Goal: Task Accomplishment & Management: Use online tool/utility

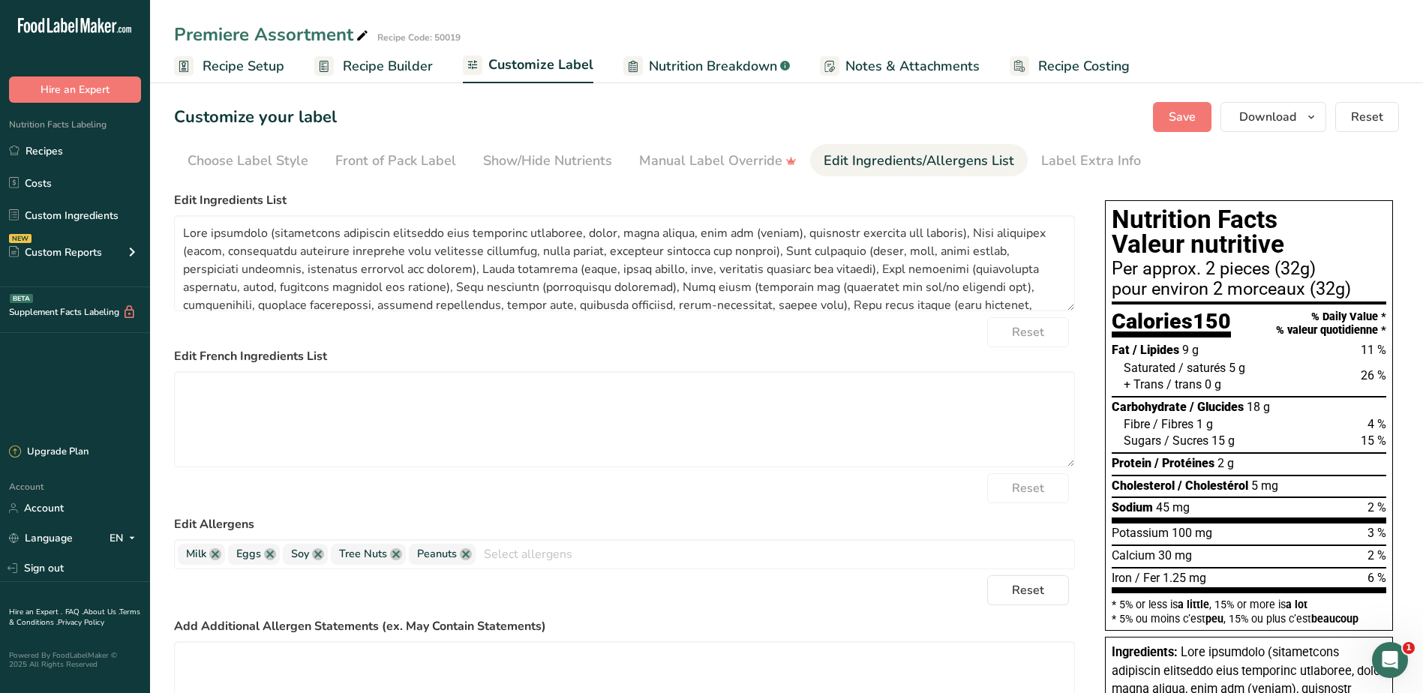
scroll to position [111, 0]
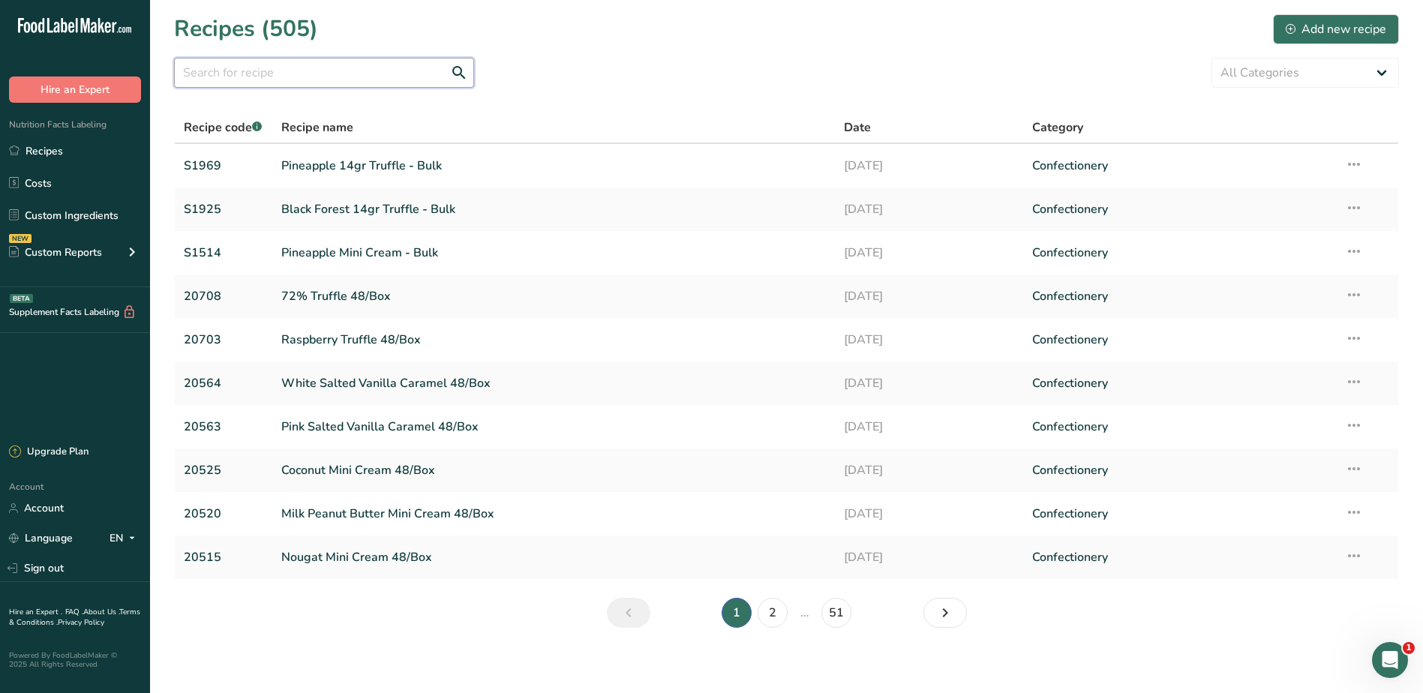
click at [302, 72] on input "text" at bounding box center [324, 73] width 300 height 30
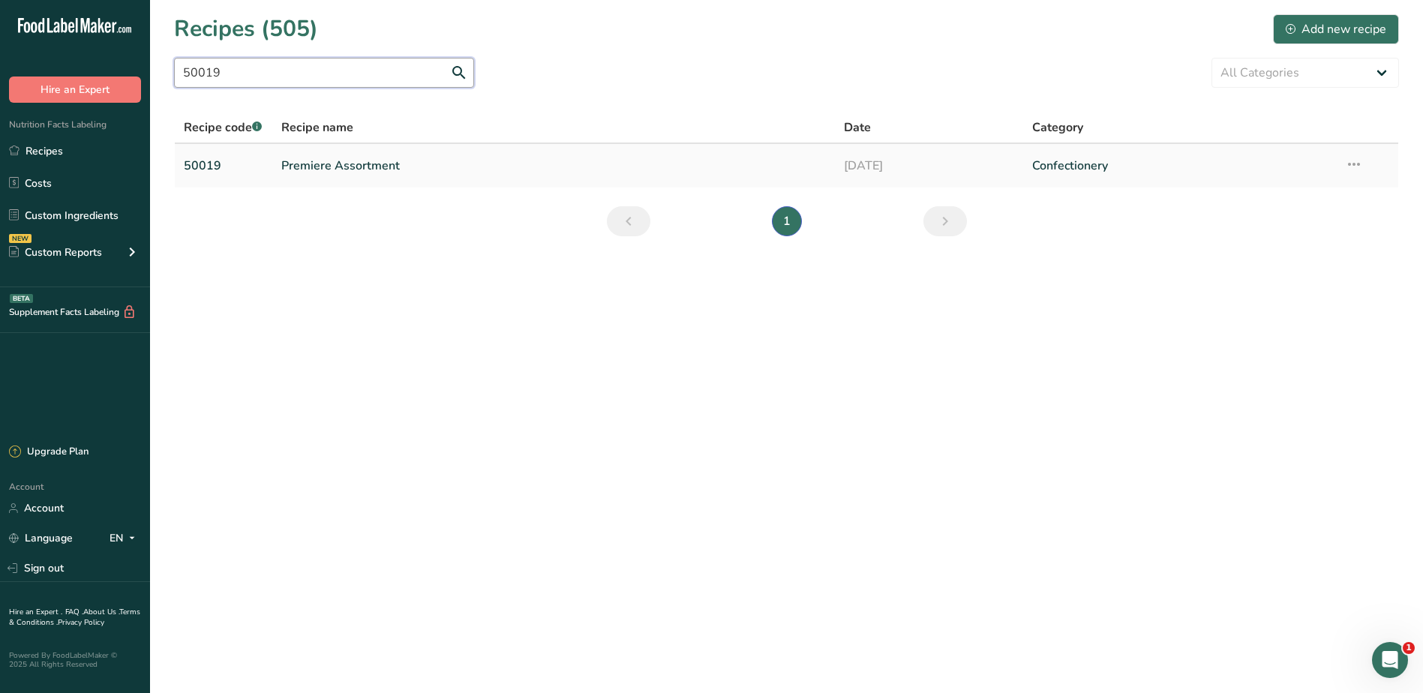
type input "50019"
click at [353, 174] on link "Premiere Assortment" at bounding box center [554, 166] width 546 height 32
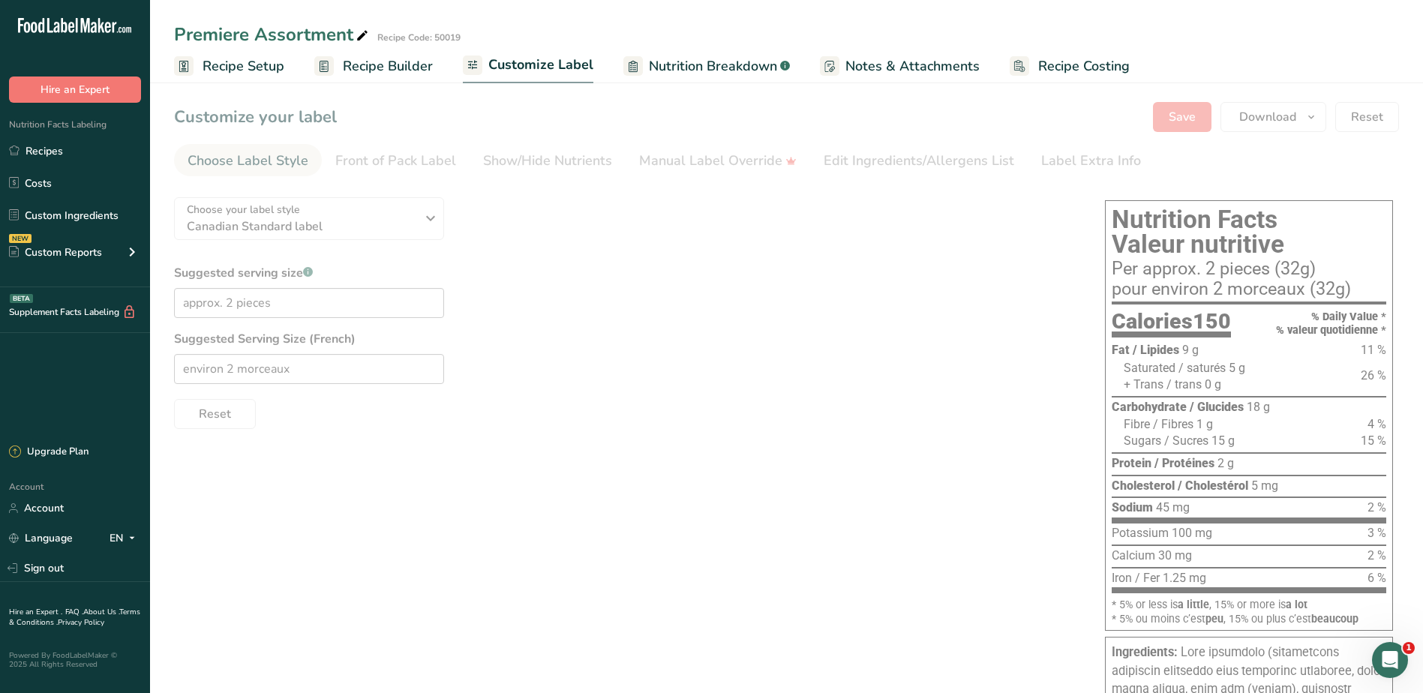
type textarea "Dark chocolate (unsweetened chocolate processed with potassium carbonate, sugar…"
checkbox input "true"
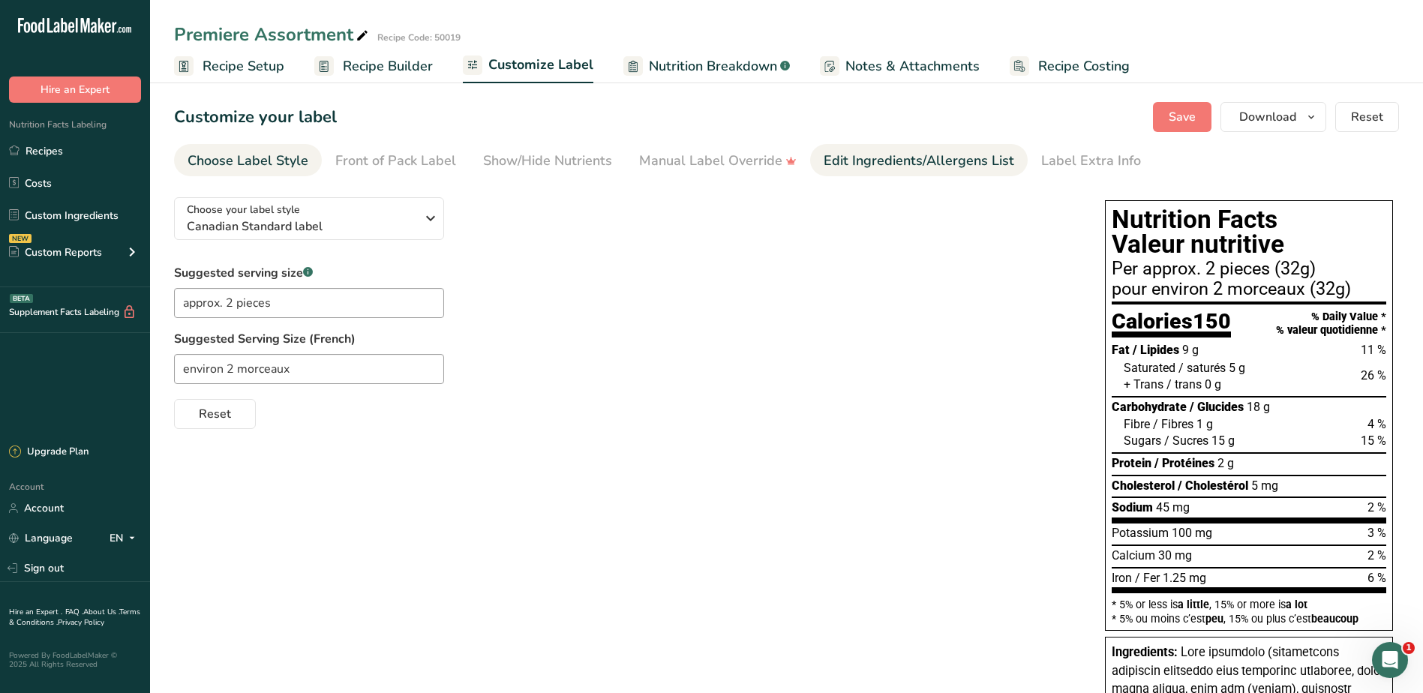
click at [941, 163] on div "Edit Ingredients/Allergens List" at bounding box center [919, 161] width 191 height 20
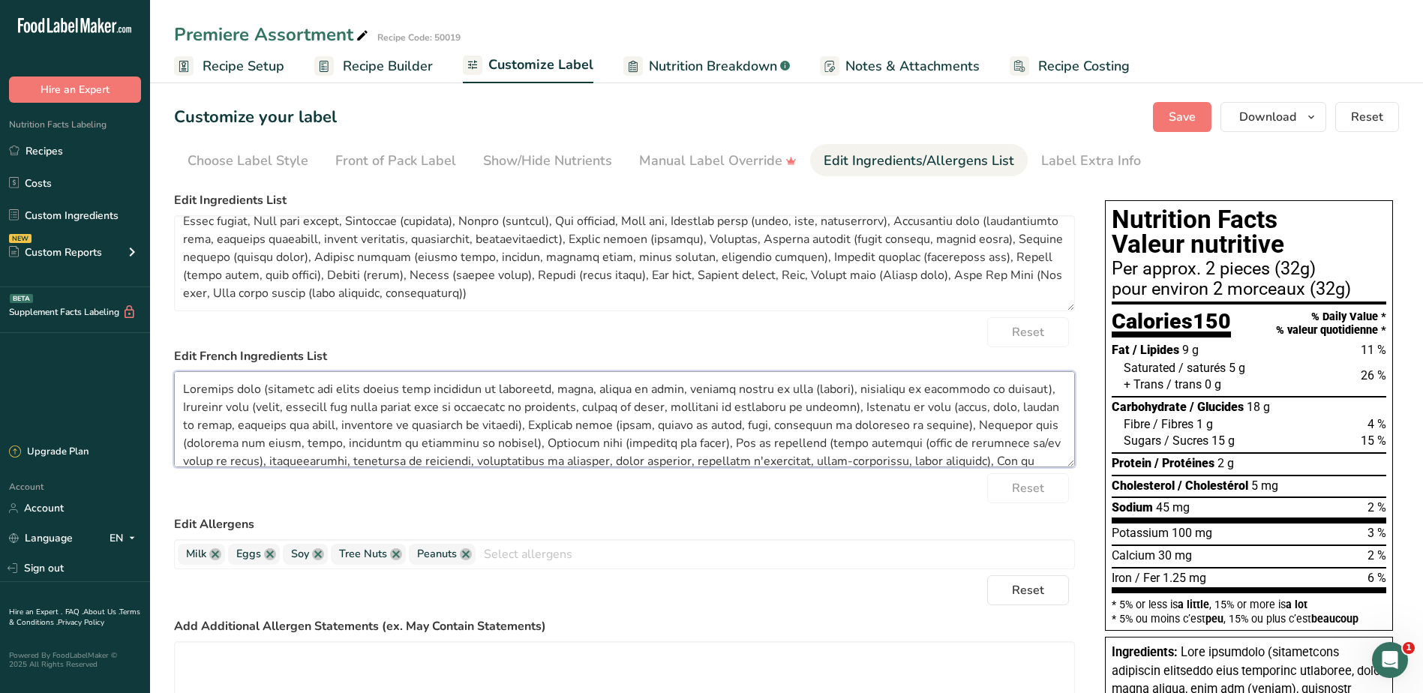
scroll to position [174, 0]
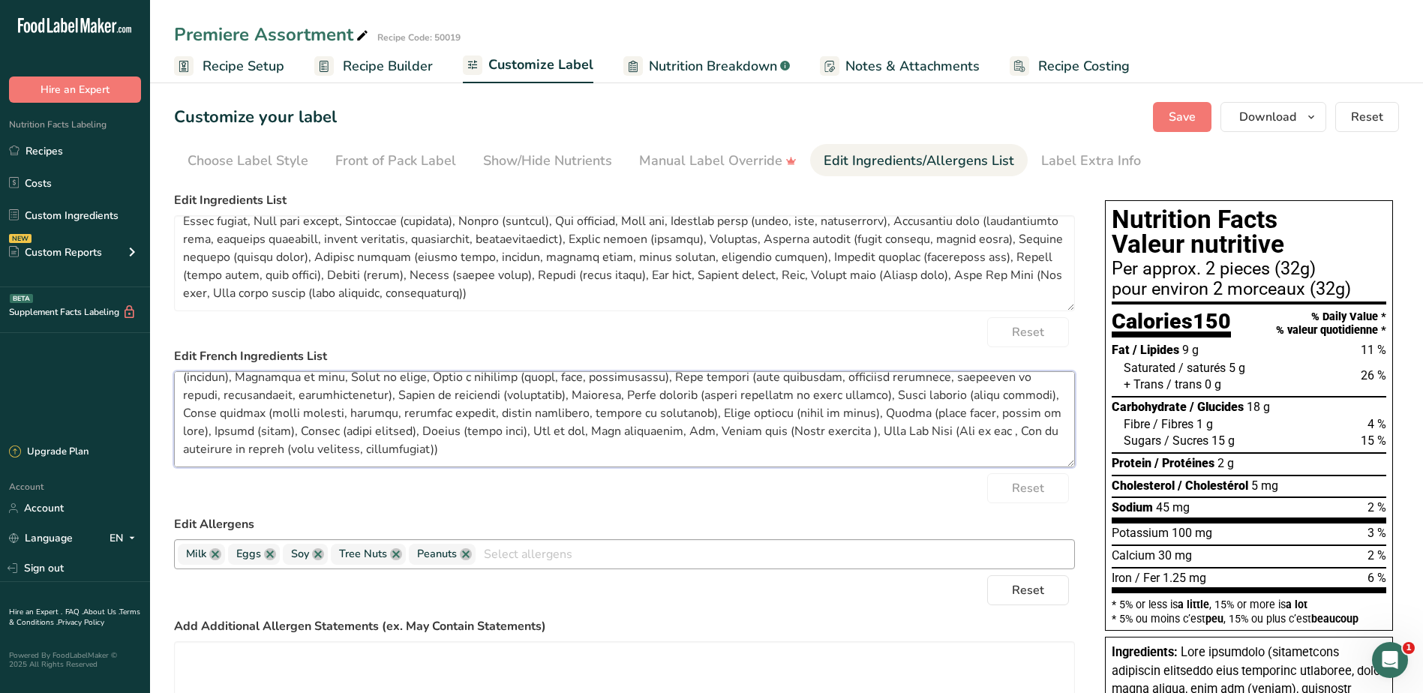
drag, startPoint x: 182, startPoint y: 389, endPoint x: 1049, endPoint y: 546, distance: 881.5
click at [1049, 546] on form "Edit Ingredients List Reset Edit French Ingredients List Reset Edit Allergens M…" at bounding box center [624, 509] width 901 height 636
paste textarea ", glycérine, acide citrique, concentré de jus de framboise, sirop inverti, sucr…"
type textarea "Chocolat noir (chocolat non sucré traité avec carbonate de potassium, sucre, be…"
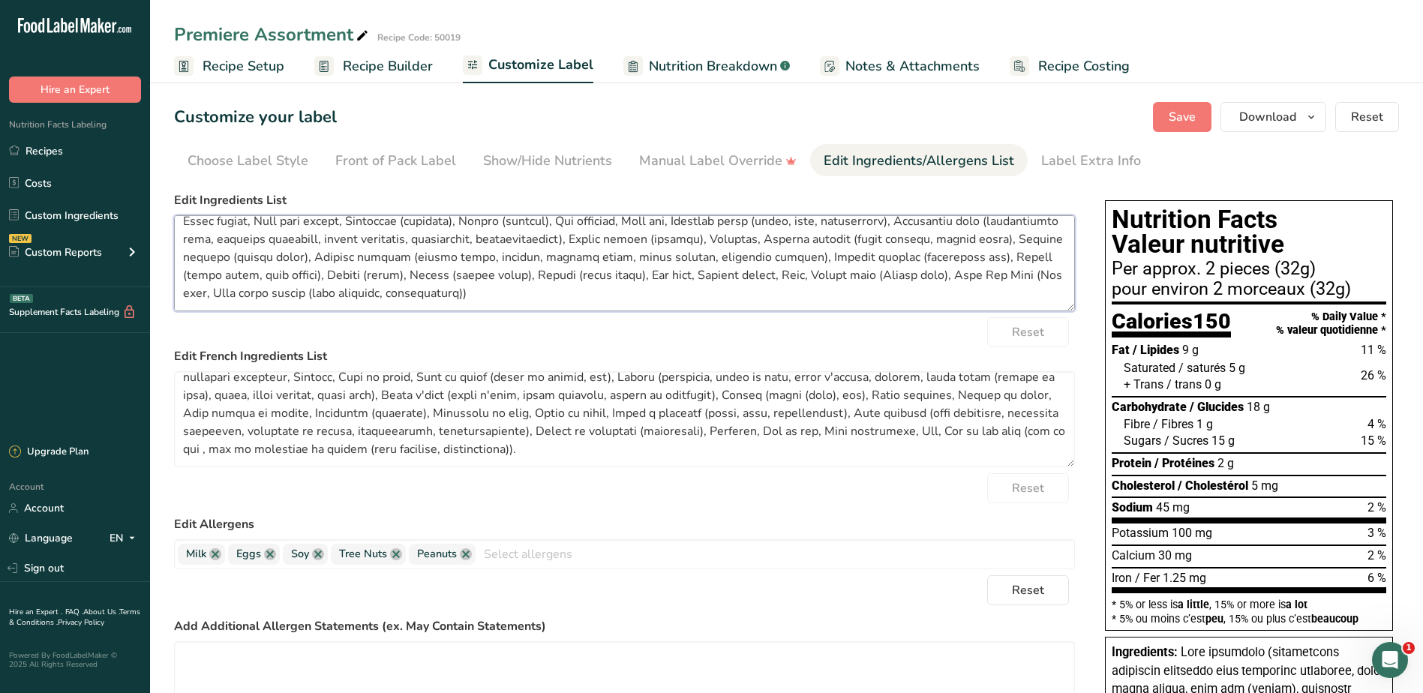
scroll to position [0, 0]
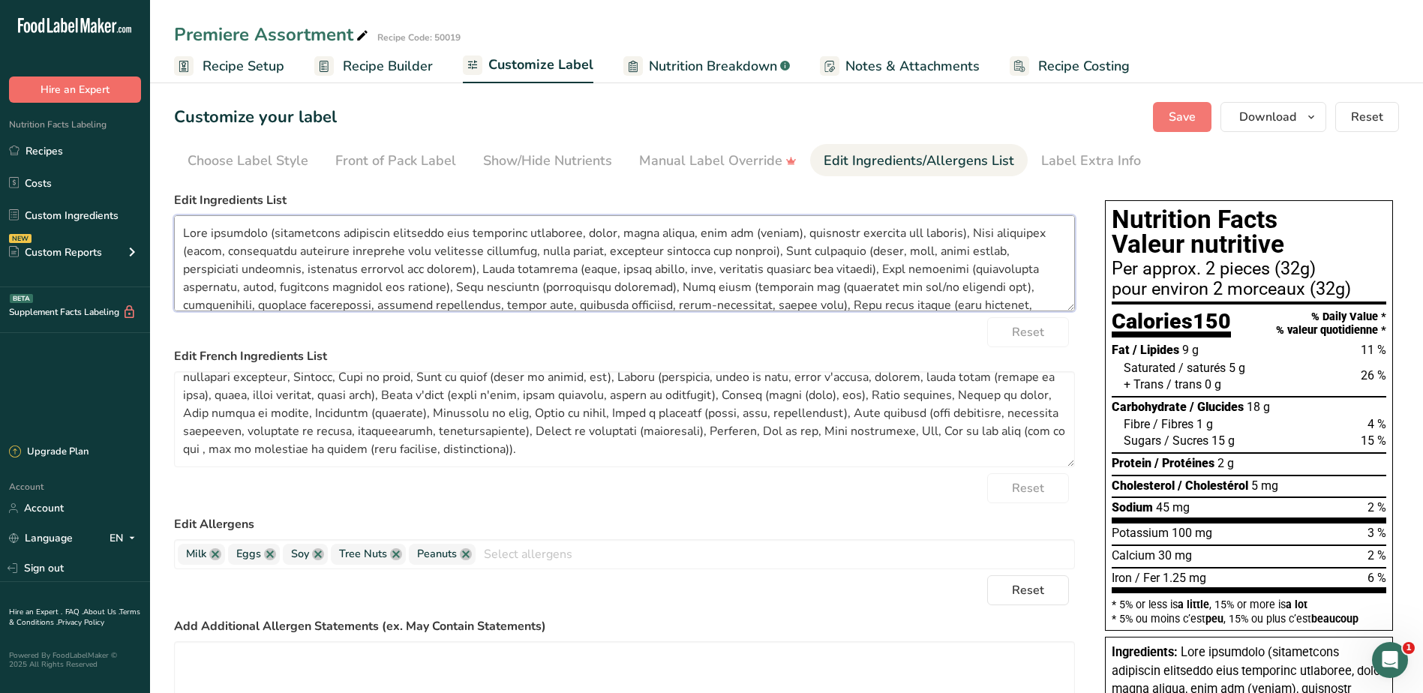
drag, startPoint x: 329, startPoint y: 269, endPoint x: 29, endPoint y: 98, distance: 344.8
paste textarea ", glycerin, citric acid, raspberry juice concentrate, invert syrup, invert suga…"
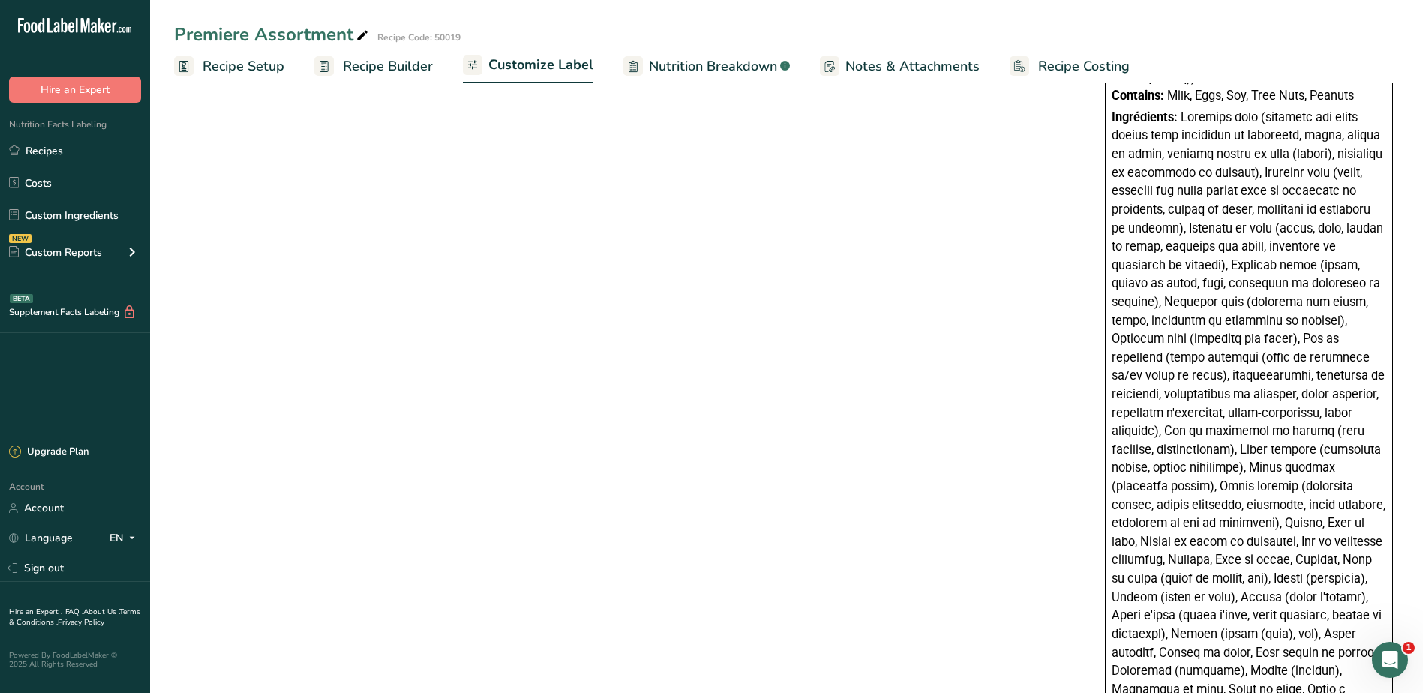
scroll to position [1688, 0]
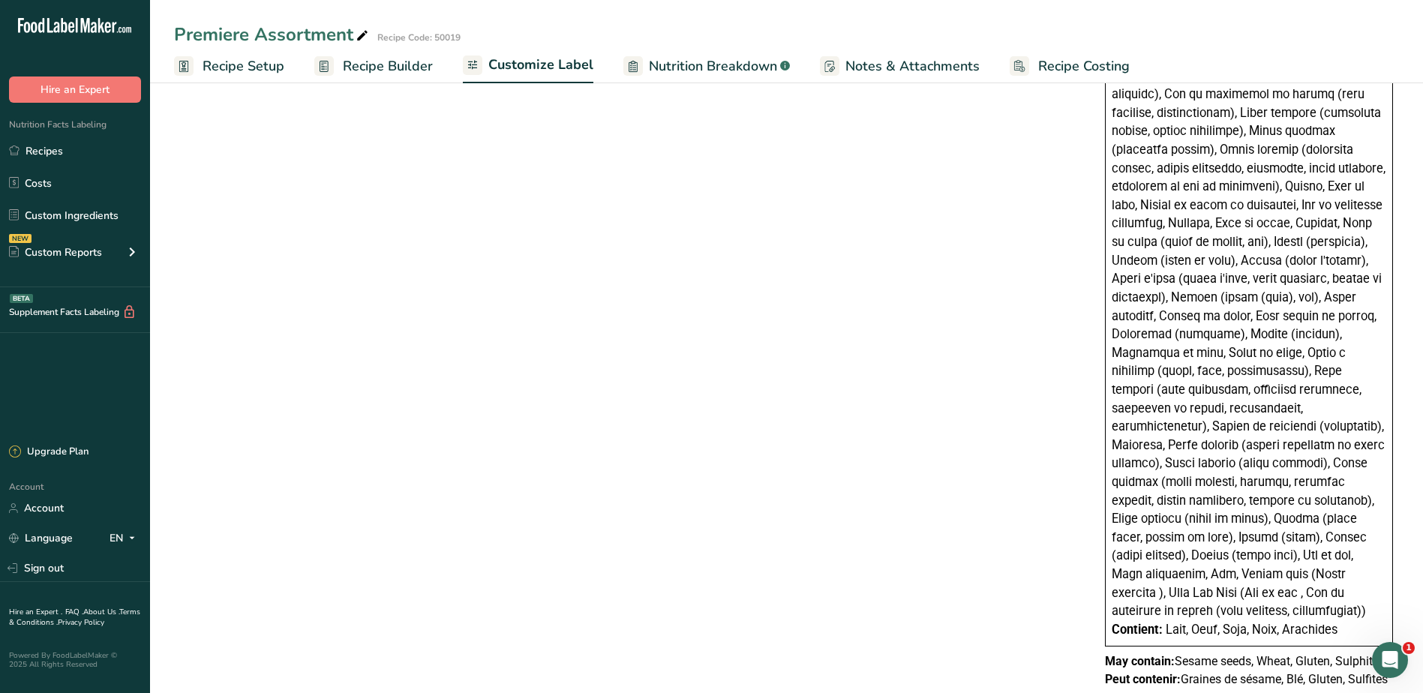
drag, startPoint x: 1341, startPoint y: 595, endPoint x: 1114, endPoint y: 600, distance: 227.4
click at [1114, 621] on div "Contient: Lait, Oeuf, Soja, Noix, Arachides" at bounding box center [1249, 630] width 275 height 19
copy div "Contient: Lait, Oeuf, Soja, Noix, Arachides"
drag, startPoint x: 1107, startPoint y: 642, endPoint x: 1396, endPoint y: 632, distance: 289.1
click at [1396, 653] on div "May contain: Sesame seeds, Wheat, Gluten, Sulphites Peut contenir: Graines de s…" at bounding box center [1249, 671] width 300 height 36
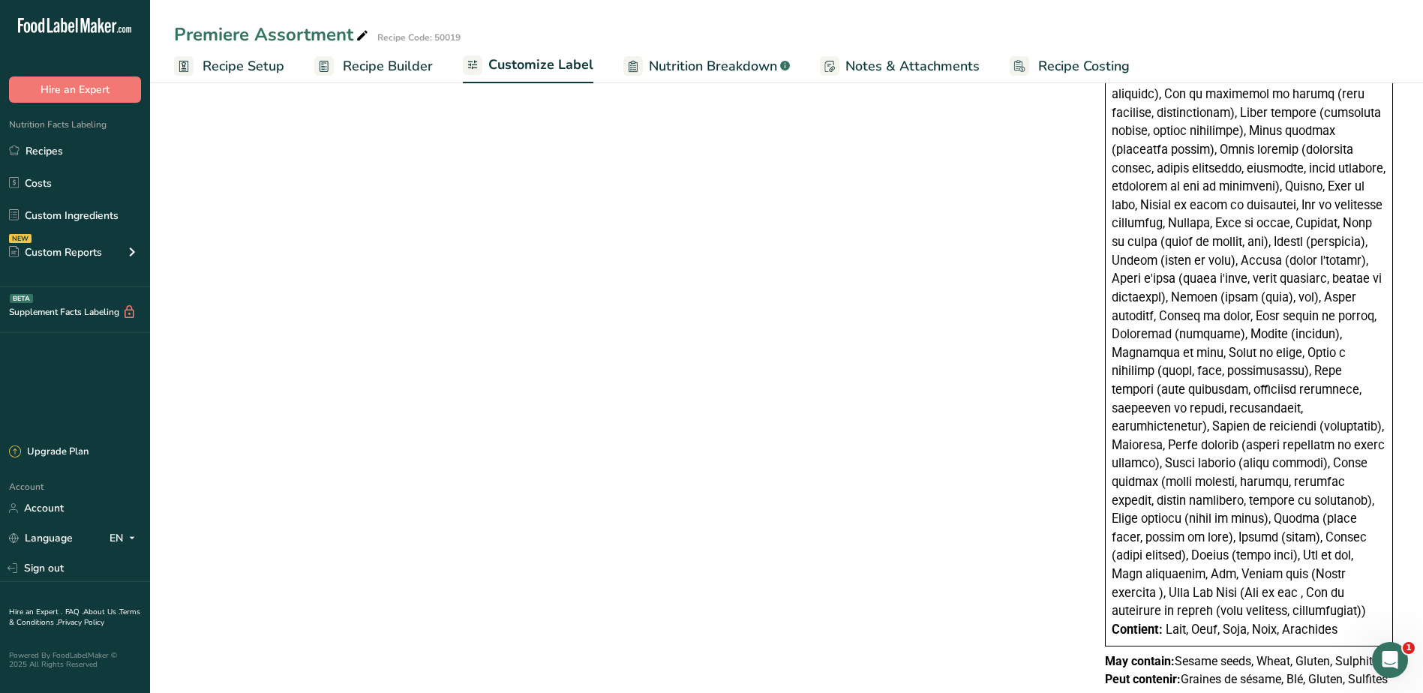
click at [1297, 671] on p "Peut contenir: Graines de sésame, Blé, Gluten, Sulfites" at bounding box center [1249, 680] width 288 height 18
drag, startPoint x: 1102, startPoint y: 643, endPoint x: 1111, endPoint y: 643, distance: 8.3
click at [1108, 653] on div "May contain: Sesame seeds, Wheat, Gluten, Sulphites Peut contenir: Graines de s…" at bounding box center [1249, 671] width 300 height 36
drag, startPoint x: 2475, startPoint y: 1283, endPoint x: 1393, endPoint y: 645, distance: 1256.0
copy body "Peut contenir: Graines de sésame, Blé, Gluten, Sulfites"
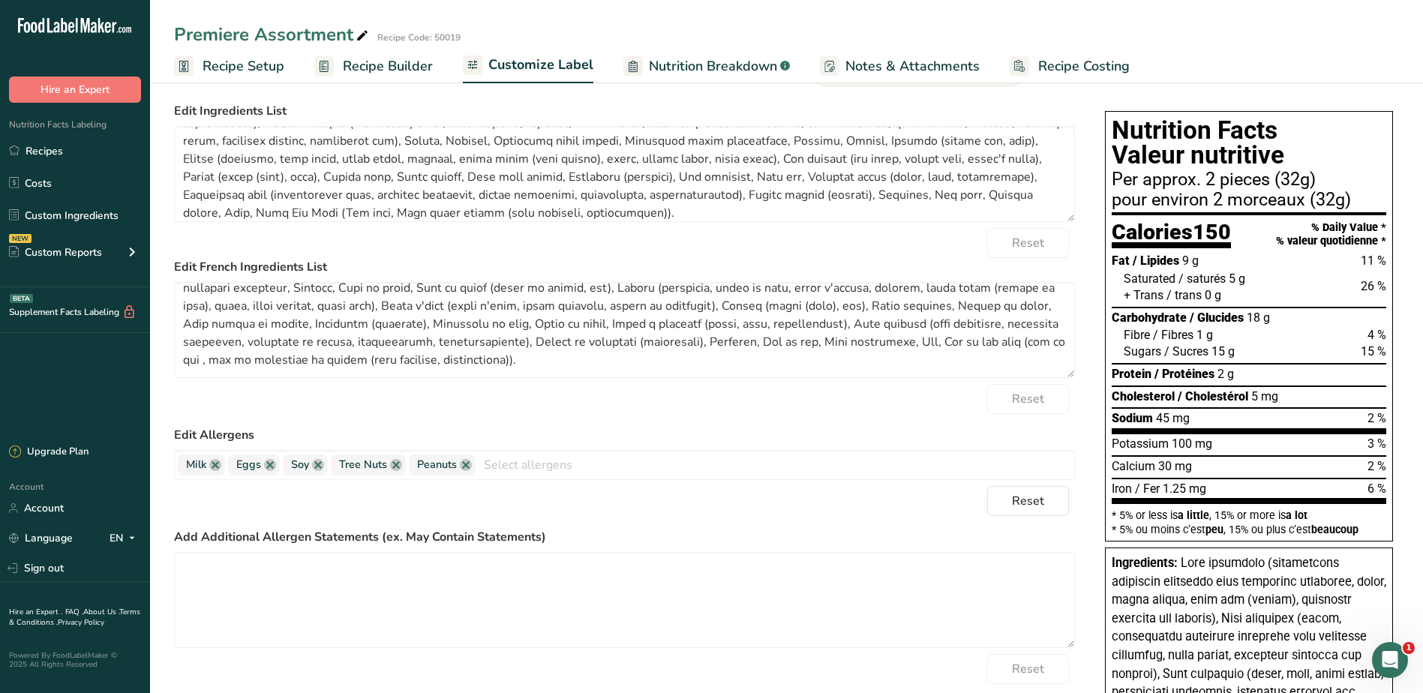
scroll to position [0, 0]
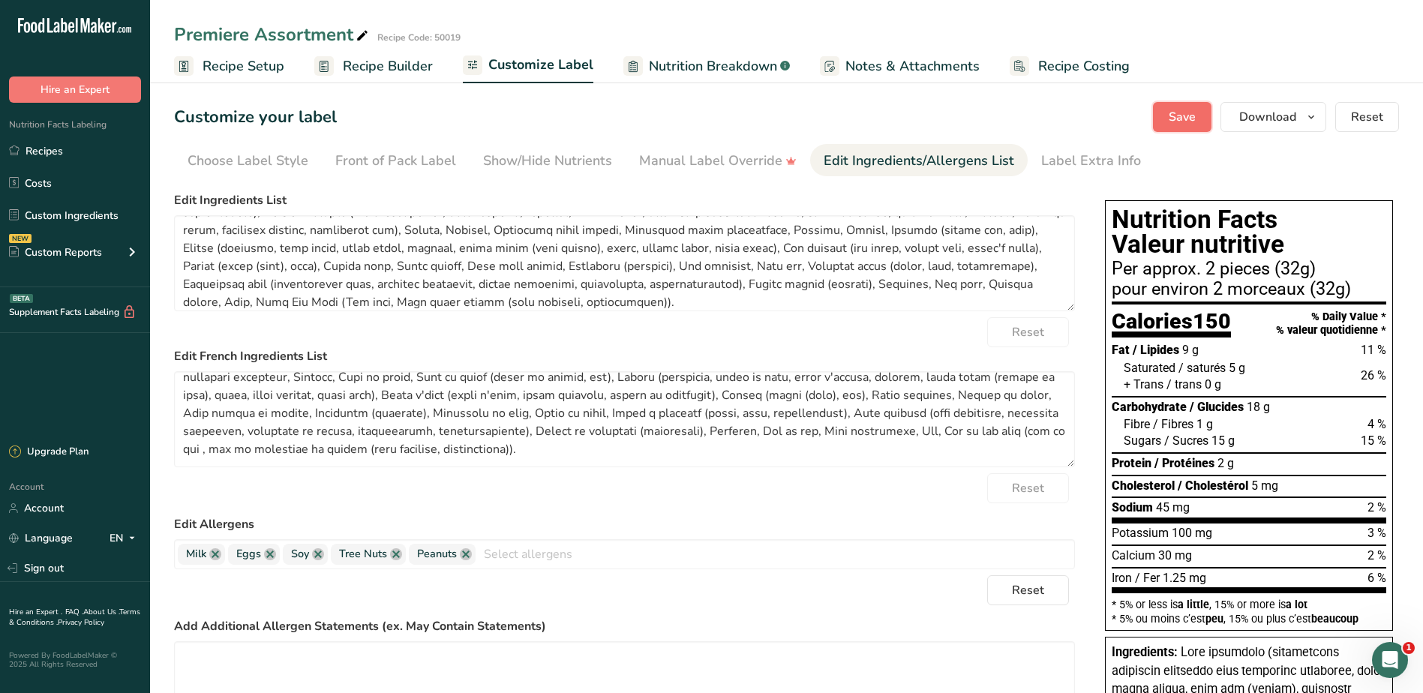
click at [1175, 121] on span "Save" at bounding box center [1182, 117] width 27 height 18
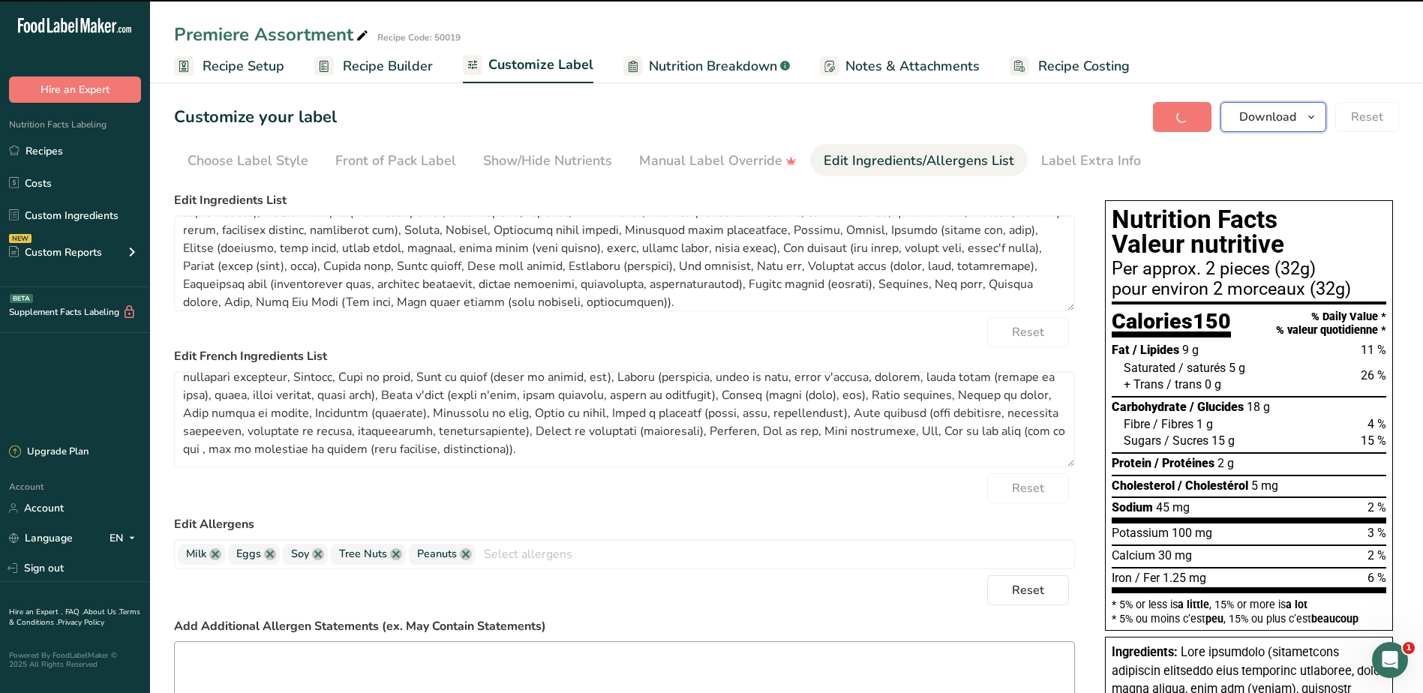
click at [1306, 116] on icon "button" at bounding box center [1312, 117] width 12 height 19
type textarea "Dark chocolate (unsweetened chocolate processed with potassium carbonate, sugar…"
type textarea "Chocolat noir (chocolat non sucré traité avec carbonate de potassium, sucre, be…"
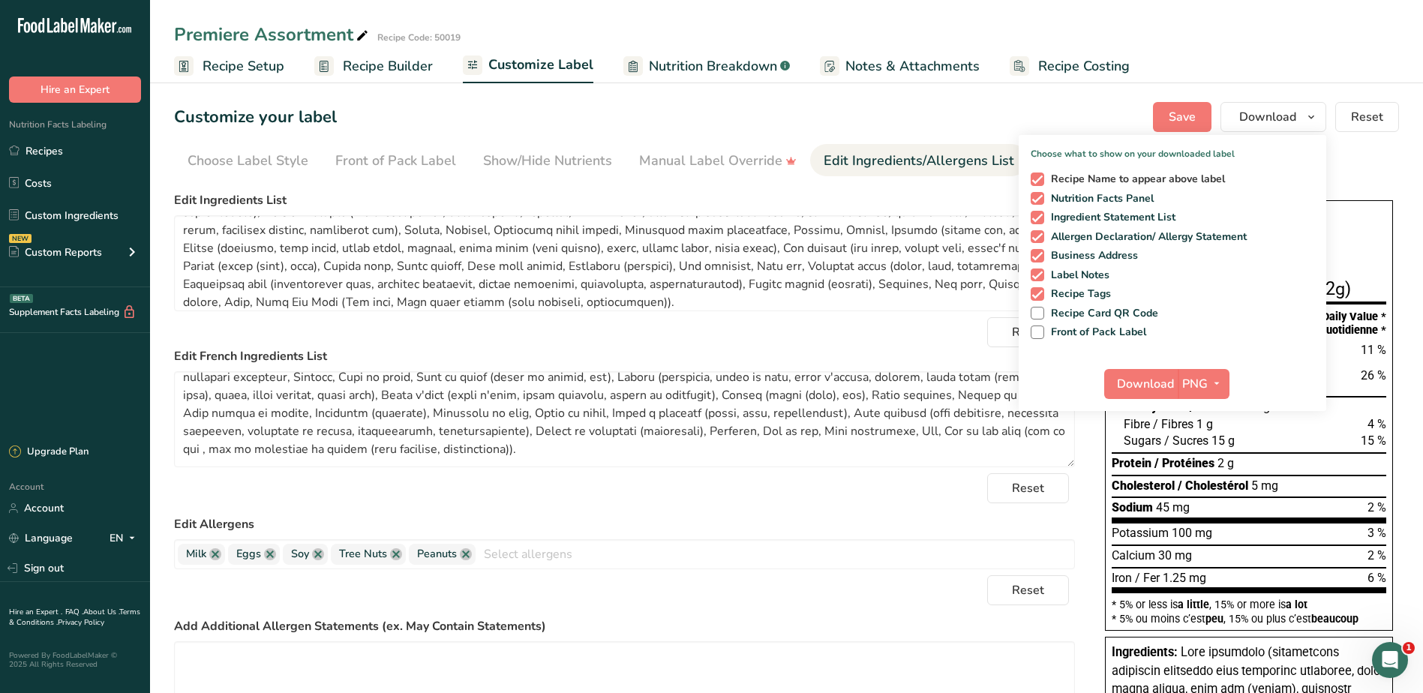
click at [1071, 178] on span "Recipe Name to appear above label" at bounding box center [1135, 180] width 182 height 14
click at [1041, 178] on input "Recipe Name to appear above label" at bounding box center [1036, 179] width 10 height 10
checkbox input "false"
click at [1089, 335] on span "Front of Pack Label" at bounding box center [1095, 333] width 103 height 14
click at [1041, 335] on input "Front of Pack Label" at bounding box center [1036, 332] width 10 height 10
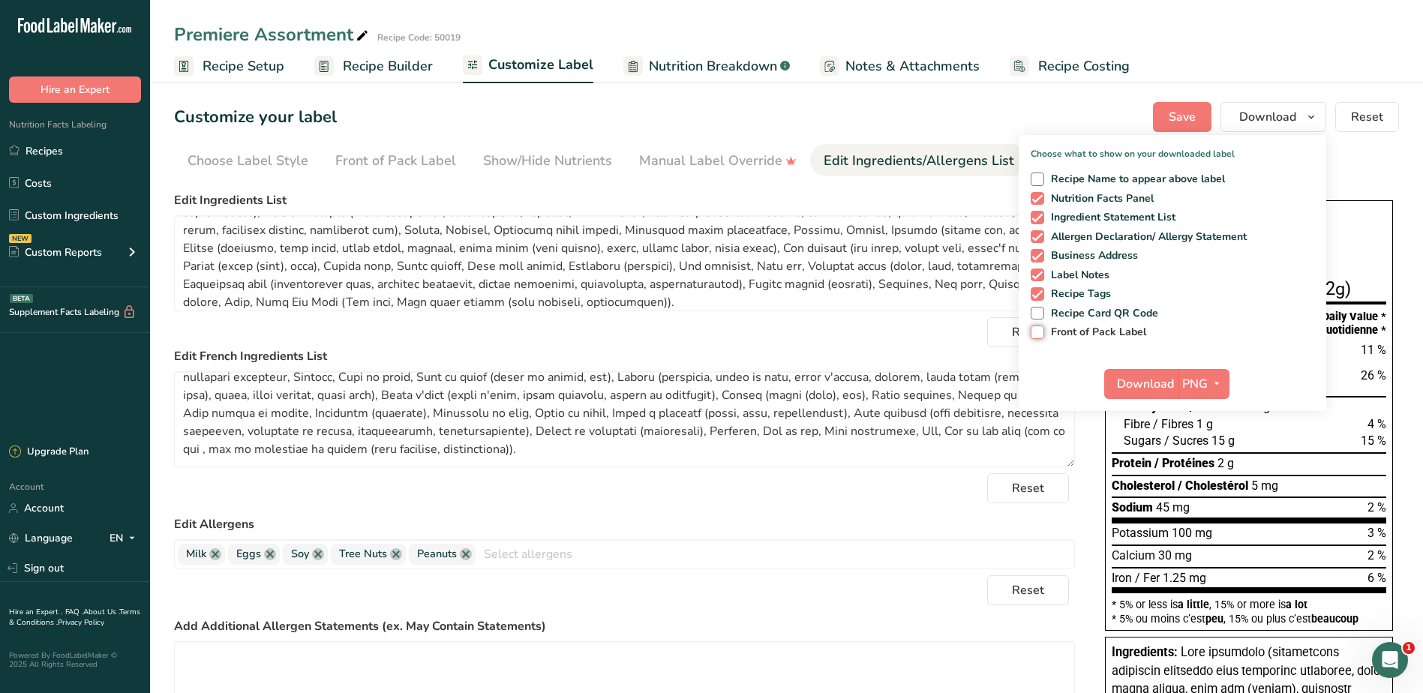
checkbox input "true"
click at [1214, 382] on icon "button" at bounding box center [1217, 383] width 12 height 19
click at [1209, 380] on span "button" at bounding box center [1217, 384] width 18 height 18
click at [1142, 382] on span "Download" at bounding box center [1145, 384] width 57 height 18
